Goal: Task Accomplishment & Management: Use online tool/utility

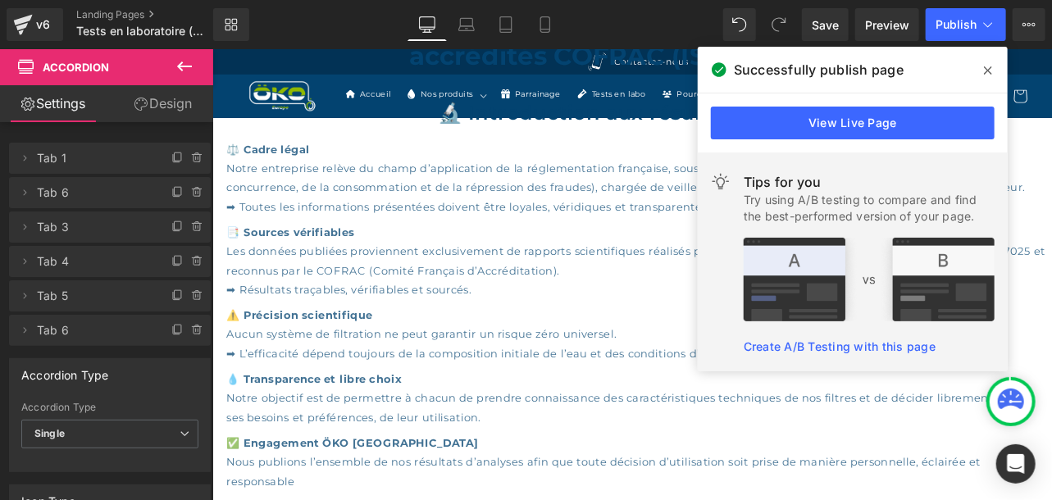
scroll to position [31, 0]
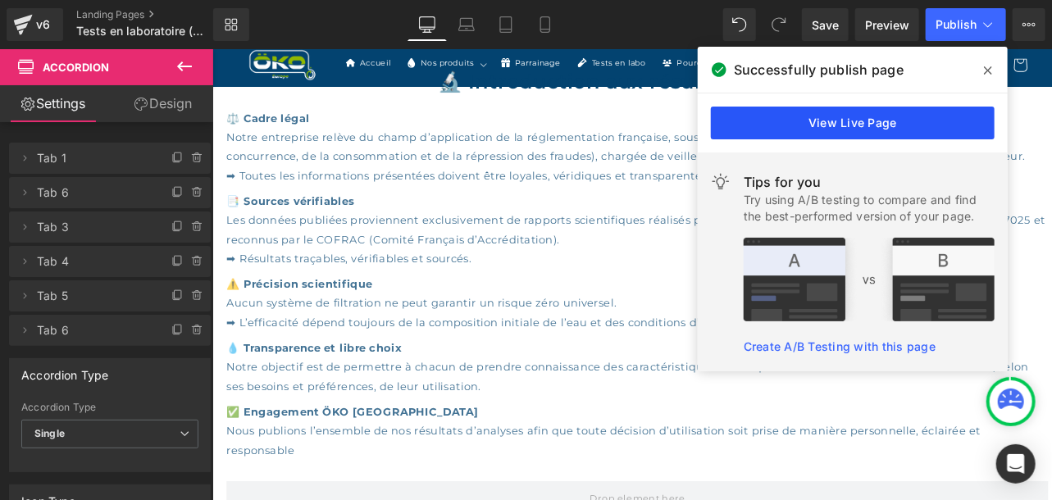
click at [891, 130] on link "View Live Page" at bounding box center [853, 123] width 284 height 33
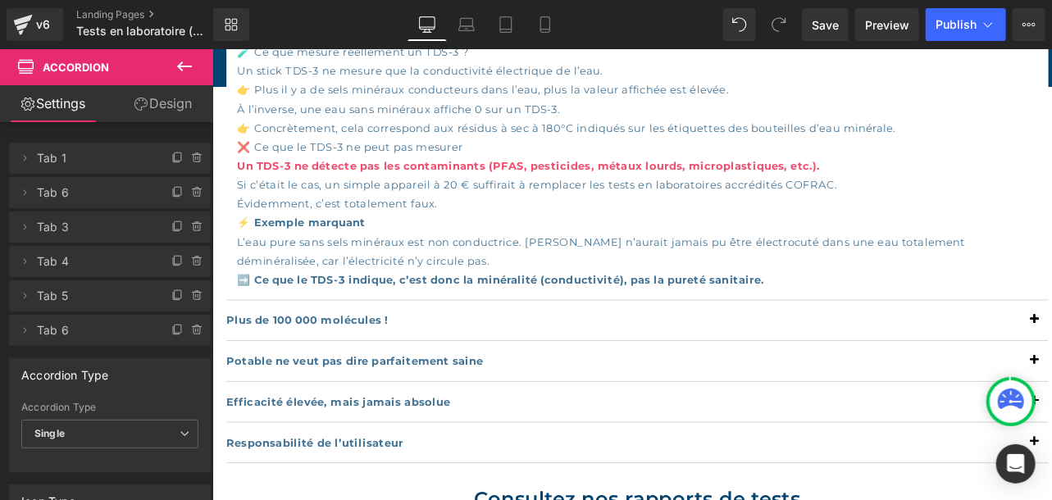
scroll to position [2564, 0]
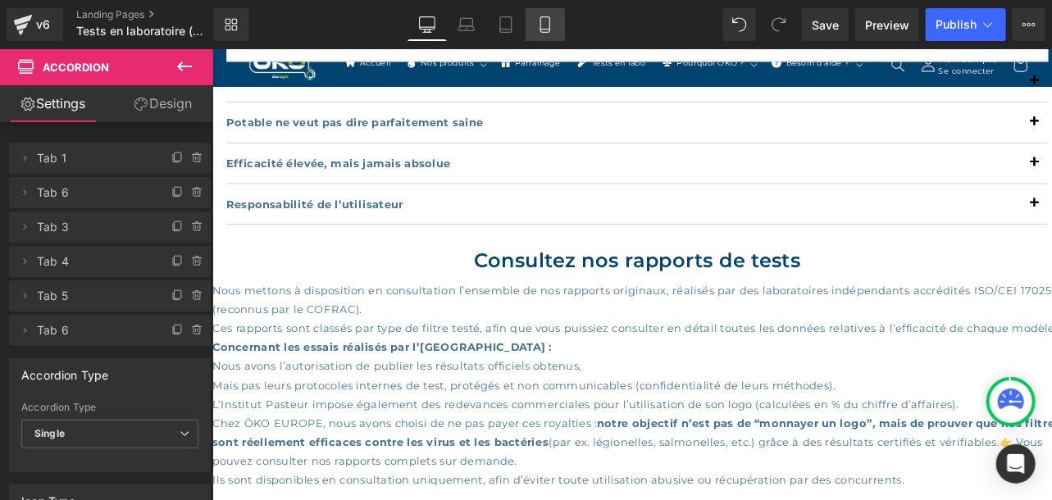
click at [548, 24] on icon at bounding box center [545, 24] width 16 height 16
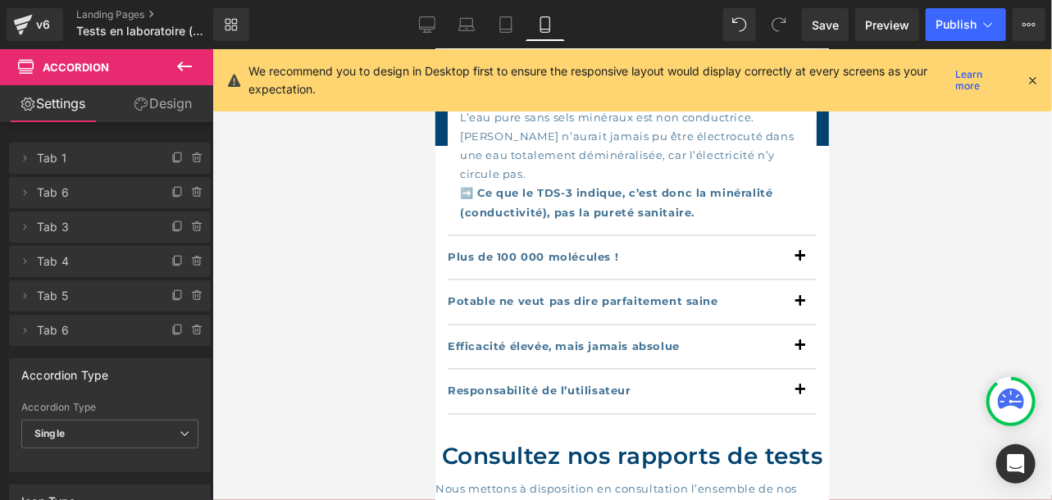
scroll to position [3824, 0]
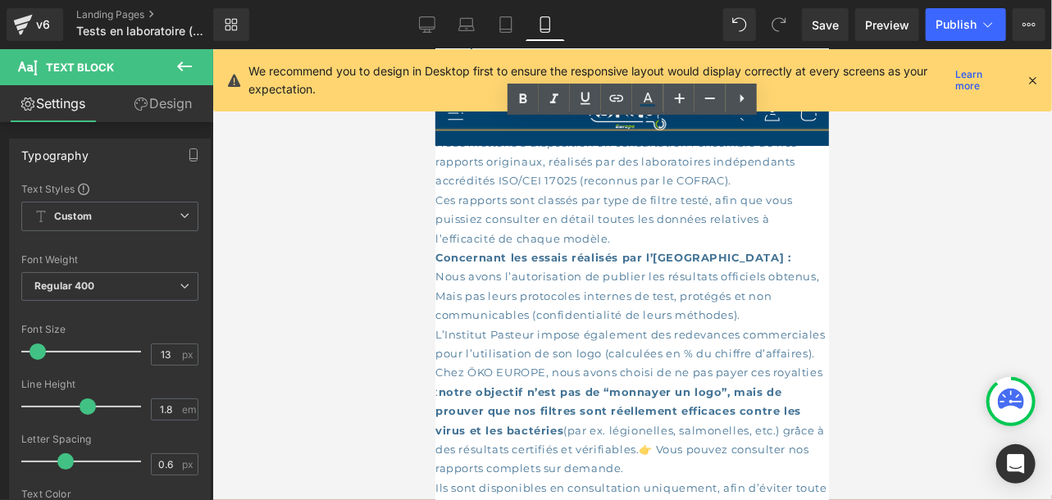
scroll to position [4178, 0]
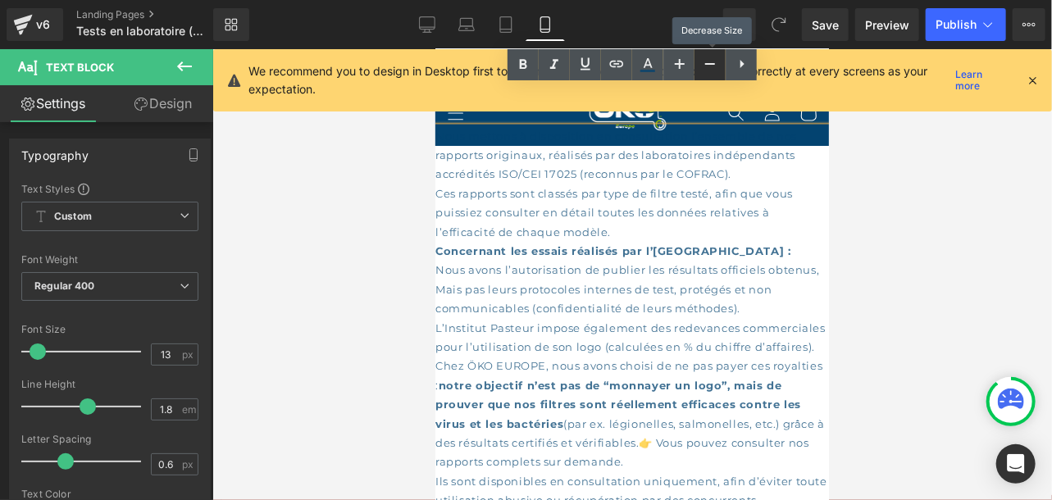
click at [708, 66] on icon at bounding box center [711, 64] width 20 height 20
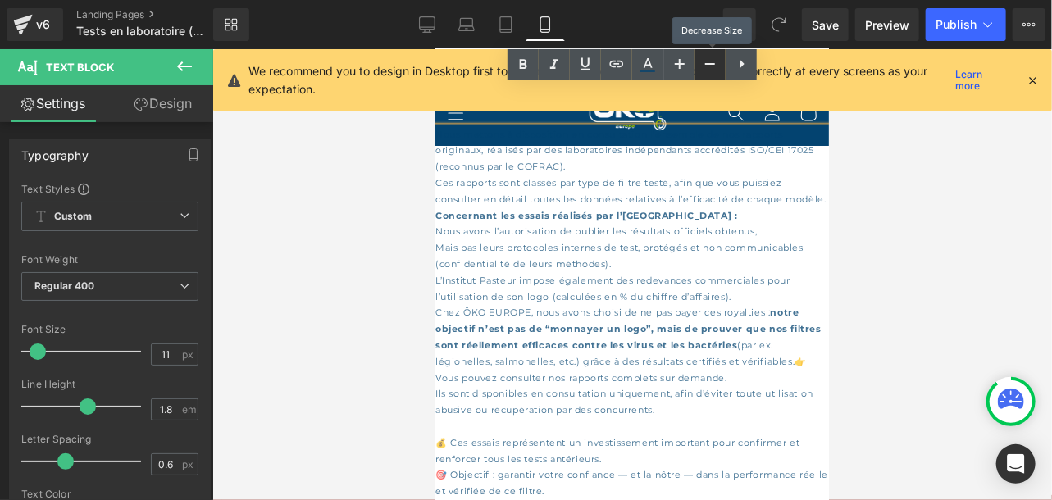
scroll to position [4169, 0]
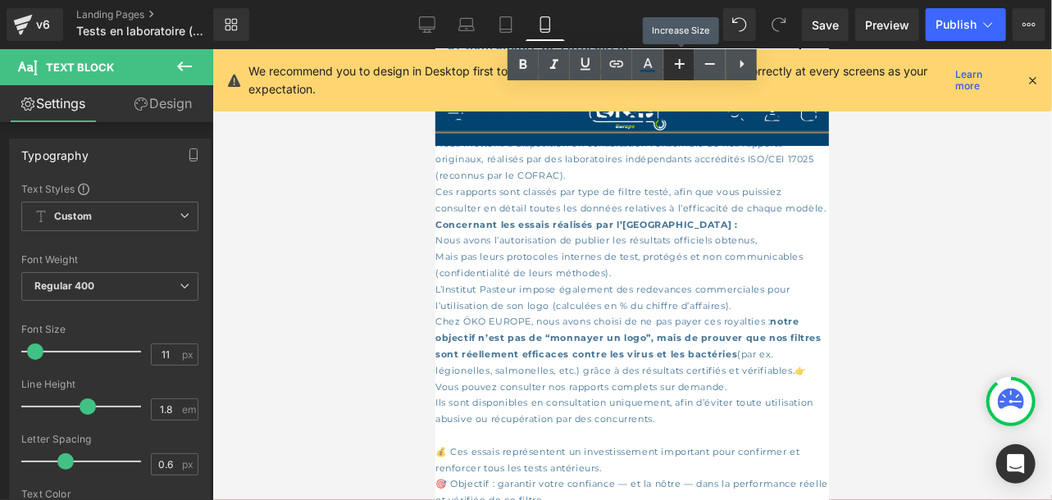
drag, startPoint x: 682, startPoint y: 58, endPoint x: 107, endPoint y: 103, distance: 575.9
click at [682, 58] on icon at bounding box center [680, 64] width 20 height 20
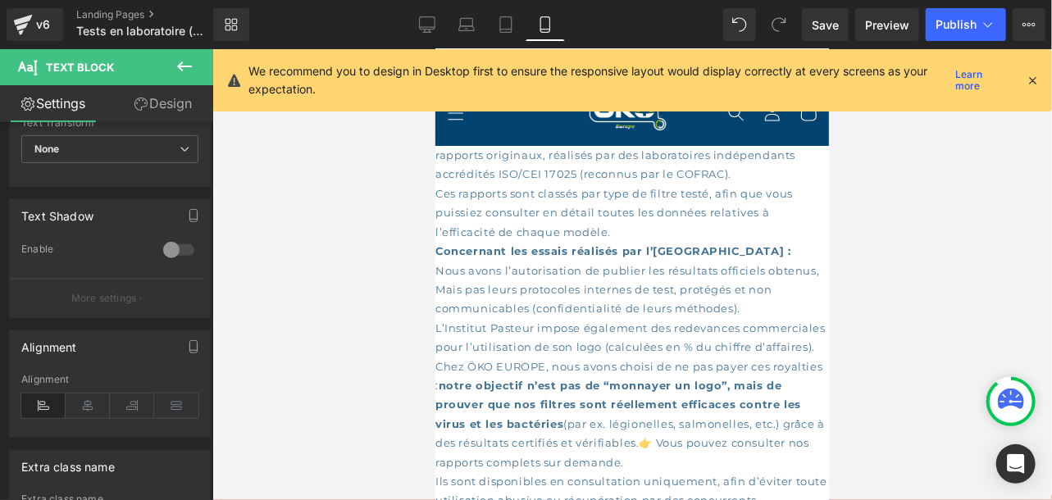
scroll to position [505, 0]
click at [86, 400] on icon at bounding box center [88, 404] width 44 height 25
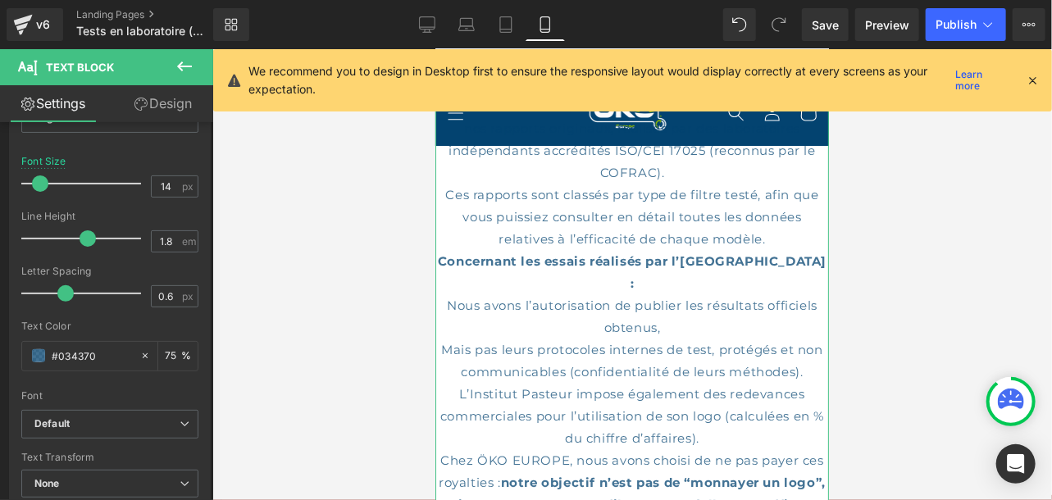
scroll to position [4183, 0]
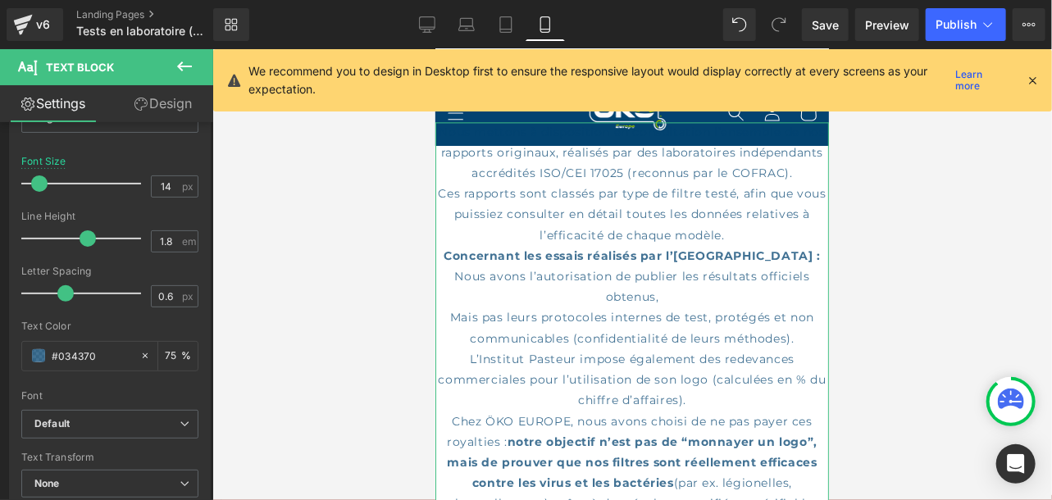
type input "15"
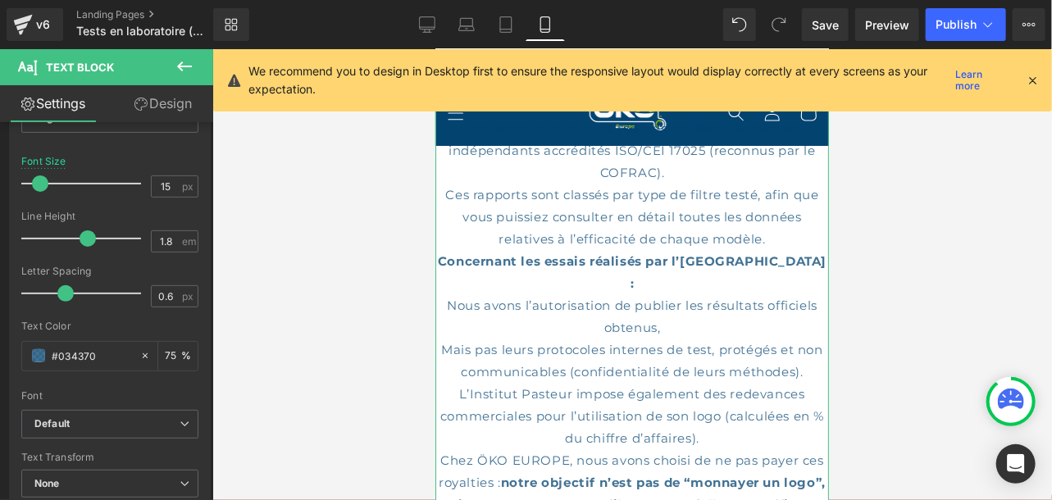
click at [43, 190] on span at bounding box center [40, 184] width 16 height 16
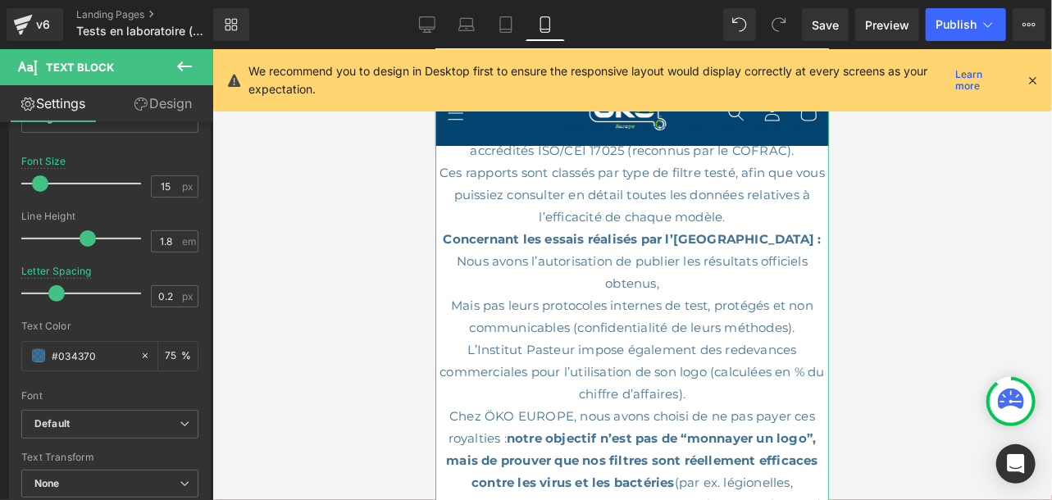
scroll to position [4188, 0]
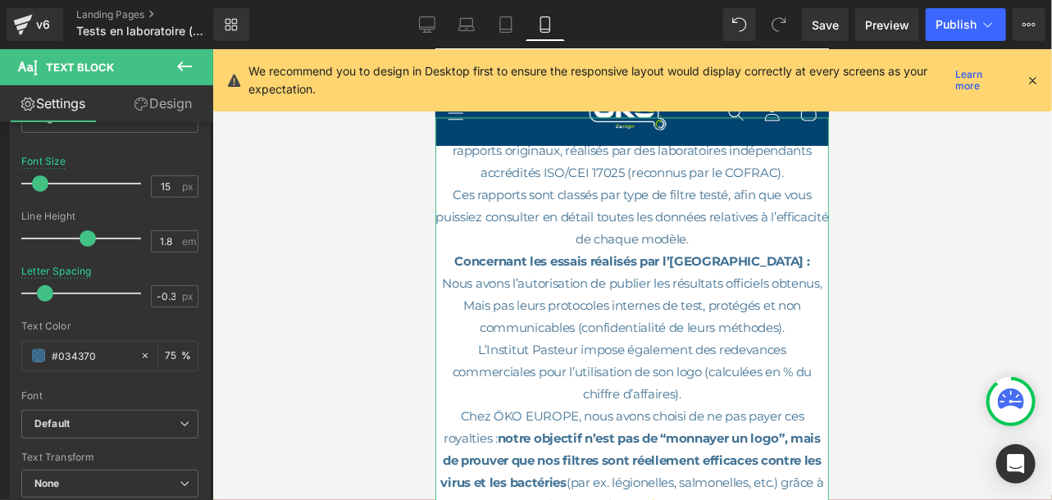
drag, startPoint x: 66, startPoint y: 297, endPoint x: 46, endPoint y: 299, distance: 20.6
click at [46, 299] on span at bounding box center [45, 293] width 16 height 16
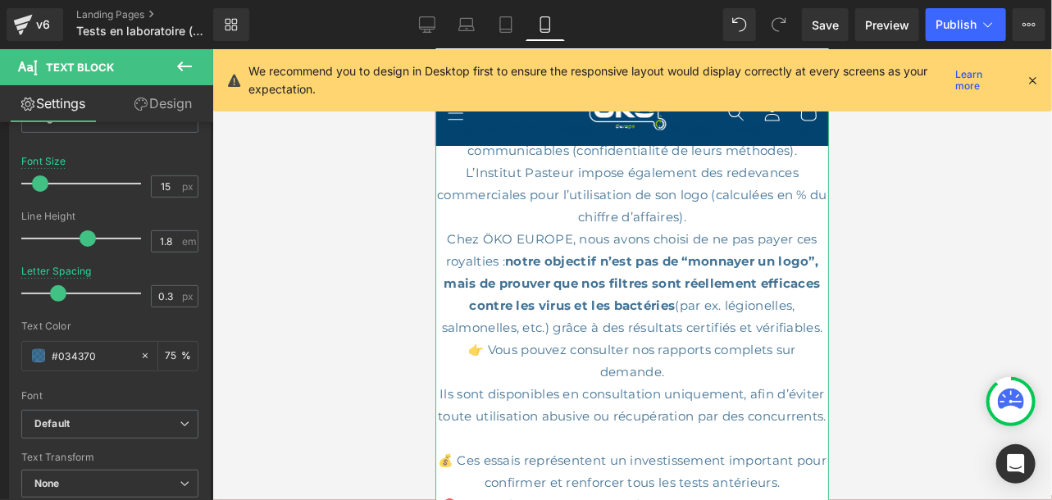
scroll to position [4431, 0]
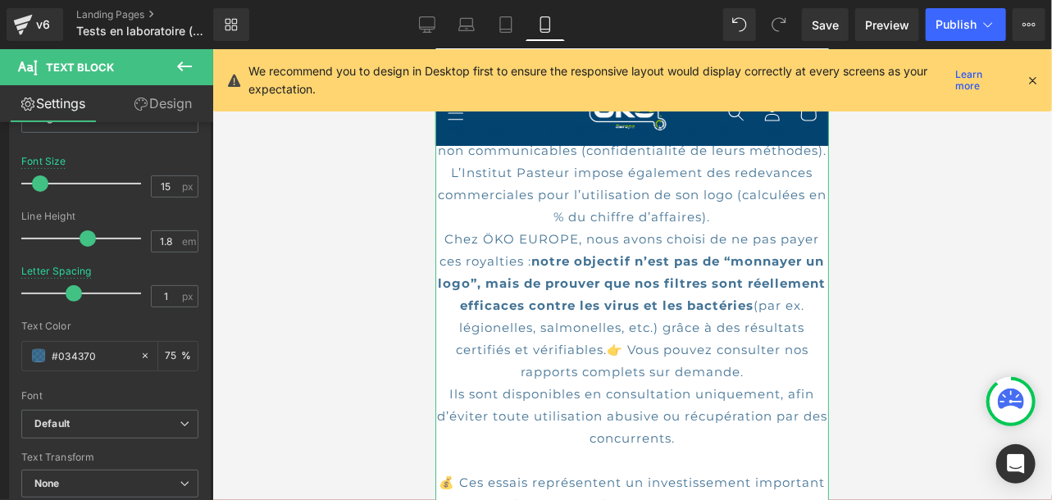
drag, startPoint x: 44, startPoint y: 292, endPoint x: 73, endPoint y: 298, distance: 29.3
click at [73, 298] on span at bounding box center [74, 293] width 16 height 16
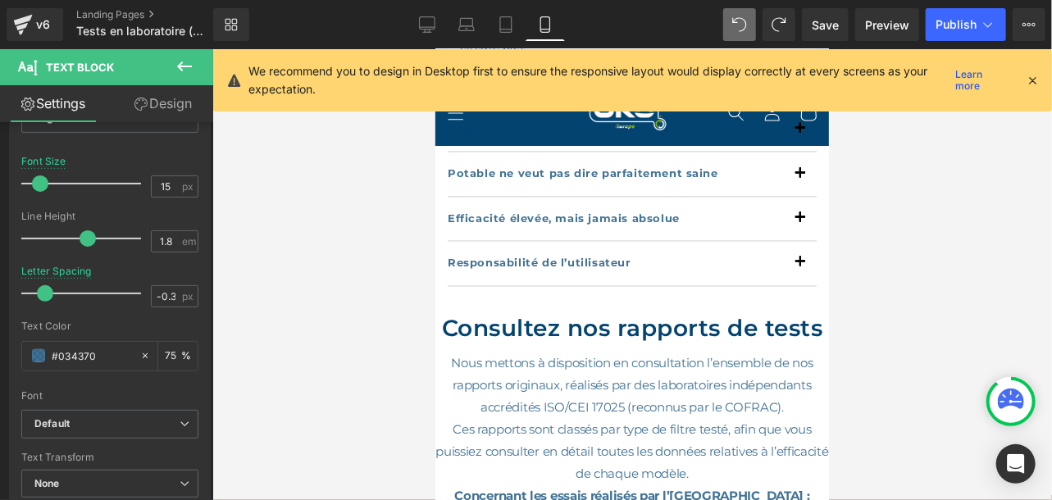
type input "0.6"
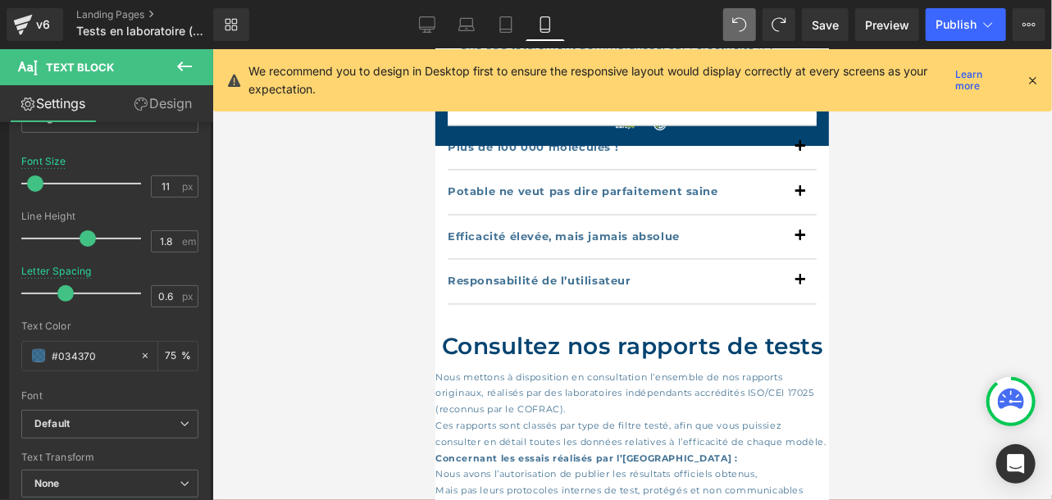
type input "13"
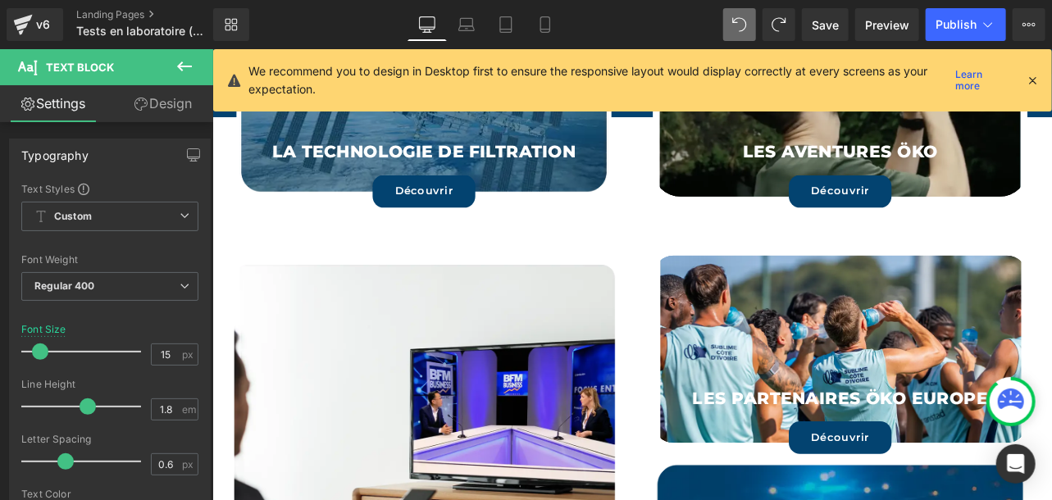
scroll to position [4075, 0]
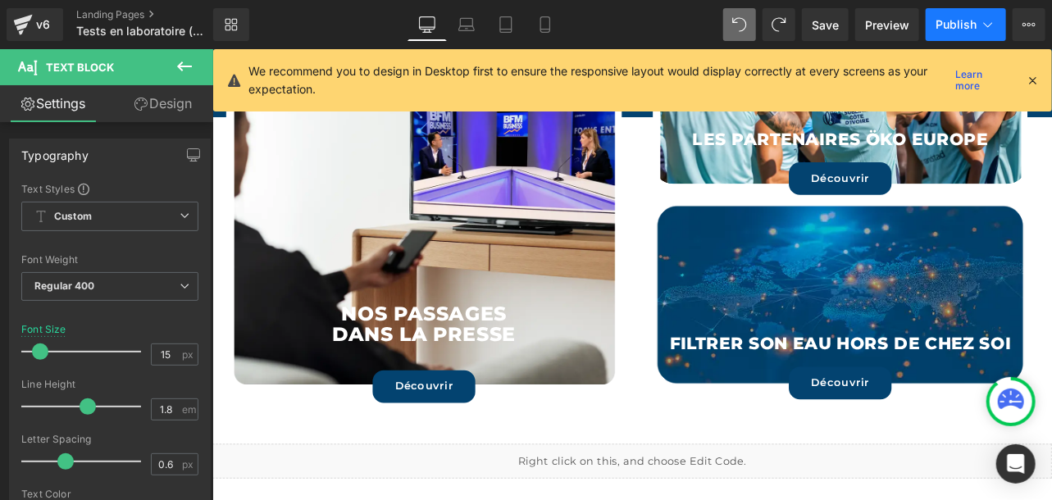
click at [970, 27] on span "Publish" at bounding box center [956, 24] width 41 height 13
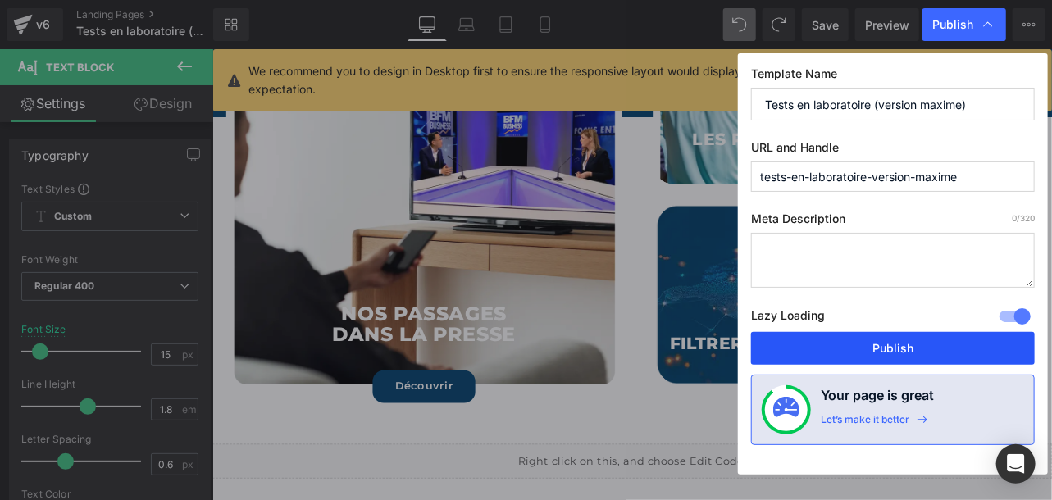
click at [867, 341] on button "Publish" at bounding box center [893, 348] width 284 height 33
